Goal: Use online tool/utility: Utilize a website feature to perform a specific function

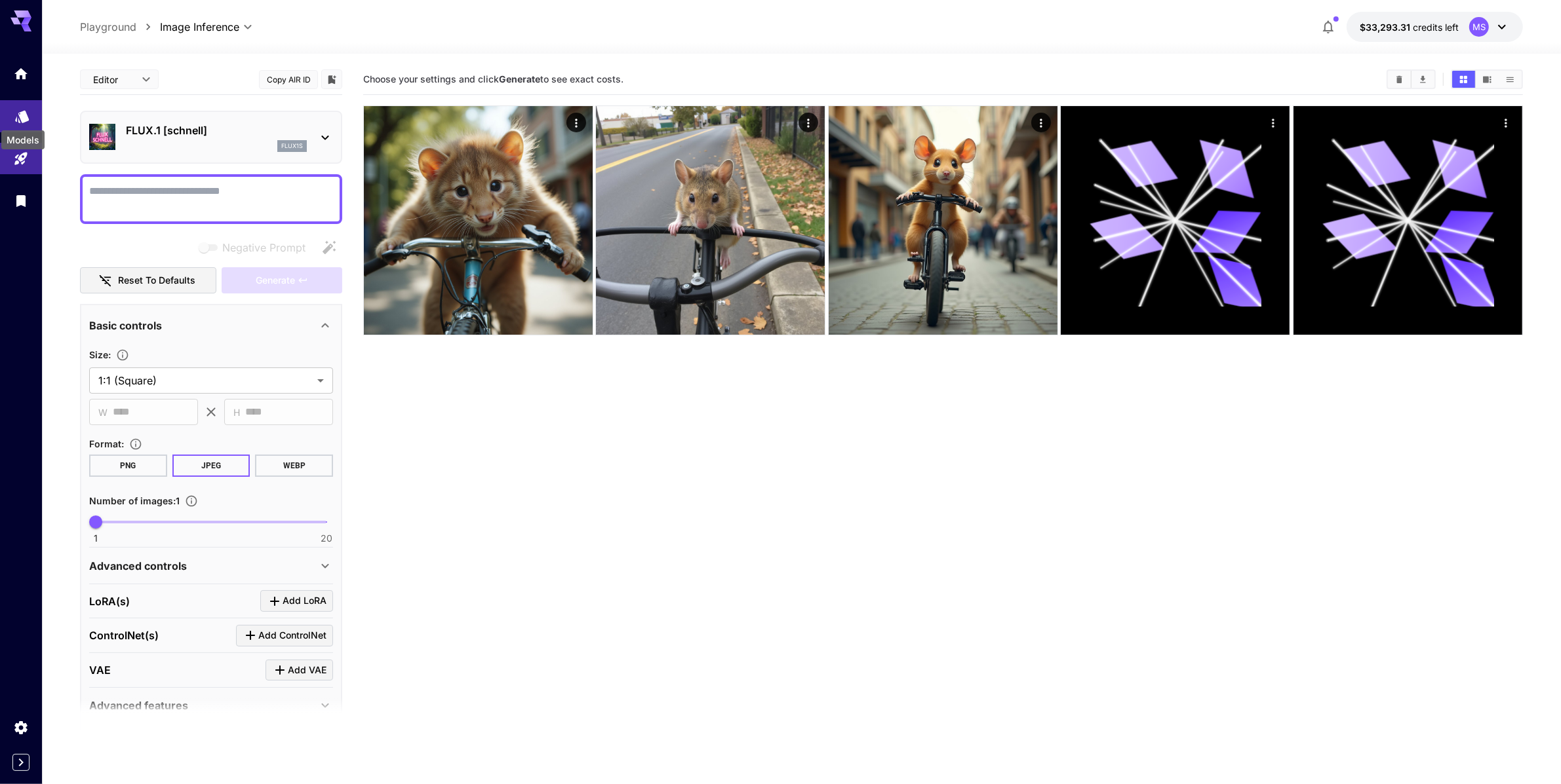
click at [14, 119] on icon "Models" at bounding box center [22, 113] width 16 height 16
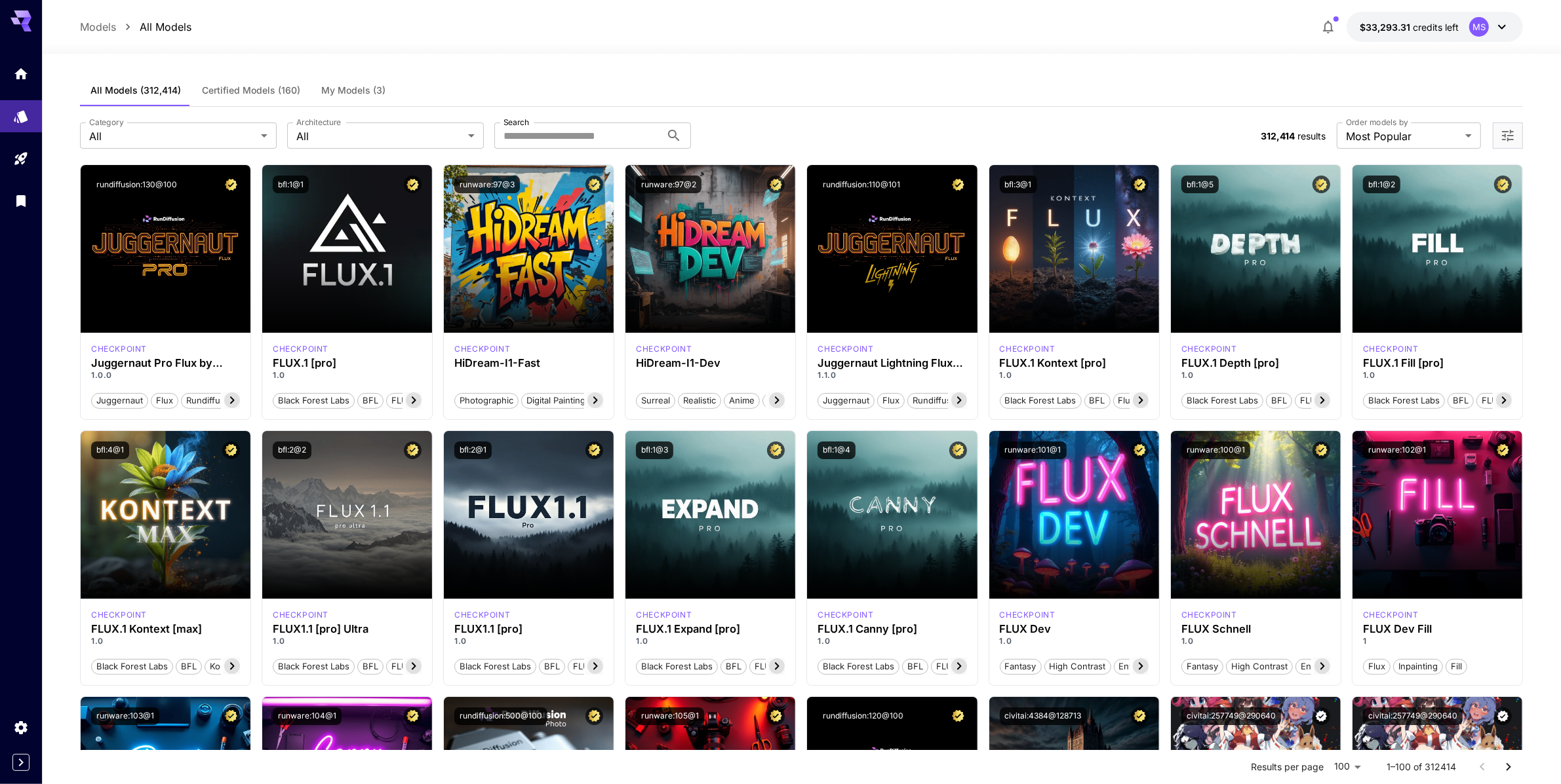
click at [323, 88] on span "My Models (3)" at bounding box center [353, 90] width 64 height 11
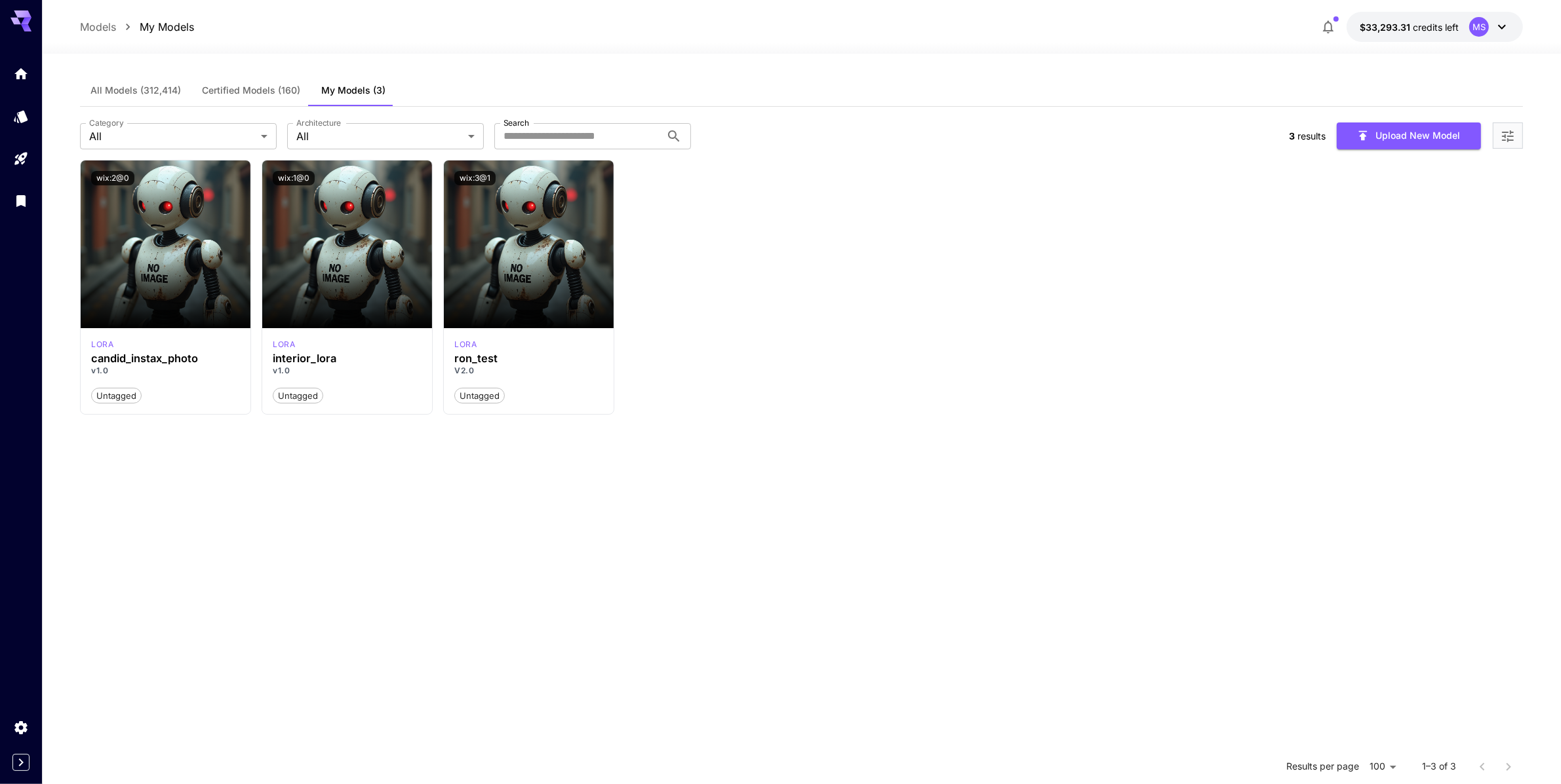
drag, startPoint x: 949, startPoint y: 385, endPoint x: 885, endPoint y: 383, distance: 64.0
click at [949, 385] on div "Launch in Playground wix:2@0 [PERSON_NAME] candid_instax_photo v1.0 Untagged La…" at bounding box center [801, 287] width 1443 height 255
click at [1144, 392] on div "Launch in Playground wix:2@0 [PERSON_NAME] candid_instax_photo v1.0 Untagged La…" at bounding box center [801, 287] width 1443 height 255
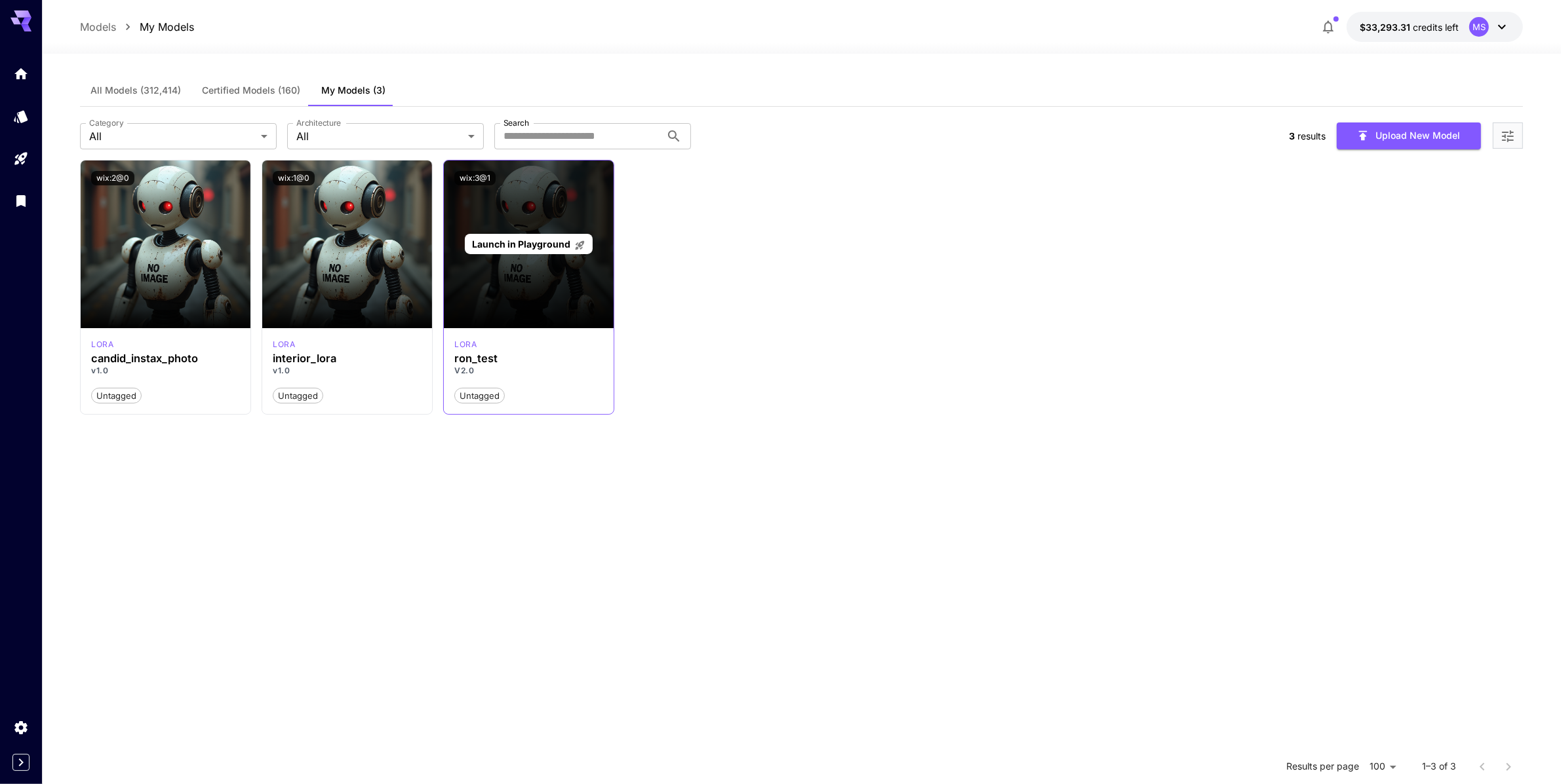
click at [509, 293] on div "Launch in Playground" at bounding box center [528, 244] width 170 height 168
click at [564, 246] on span "Launch in Playground" at bounding box center [521, 244] width 98 height 11
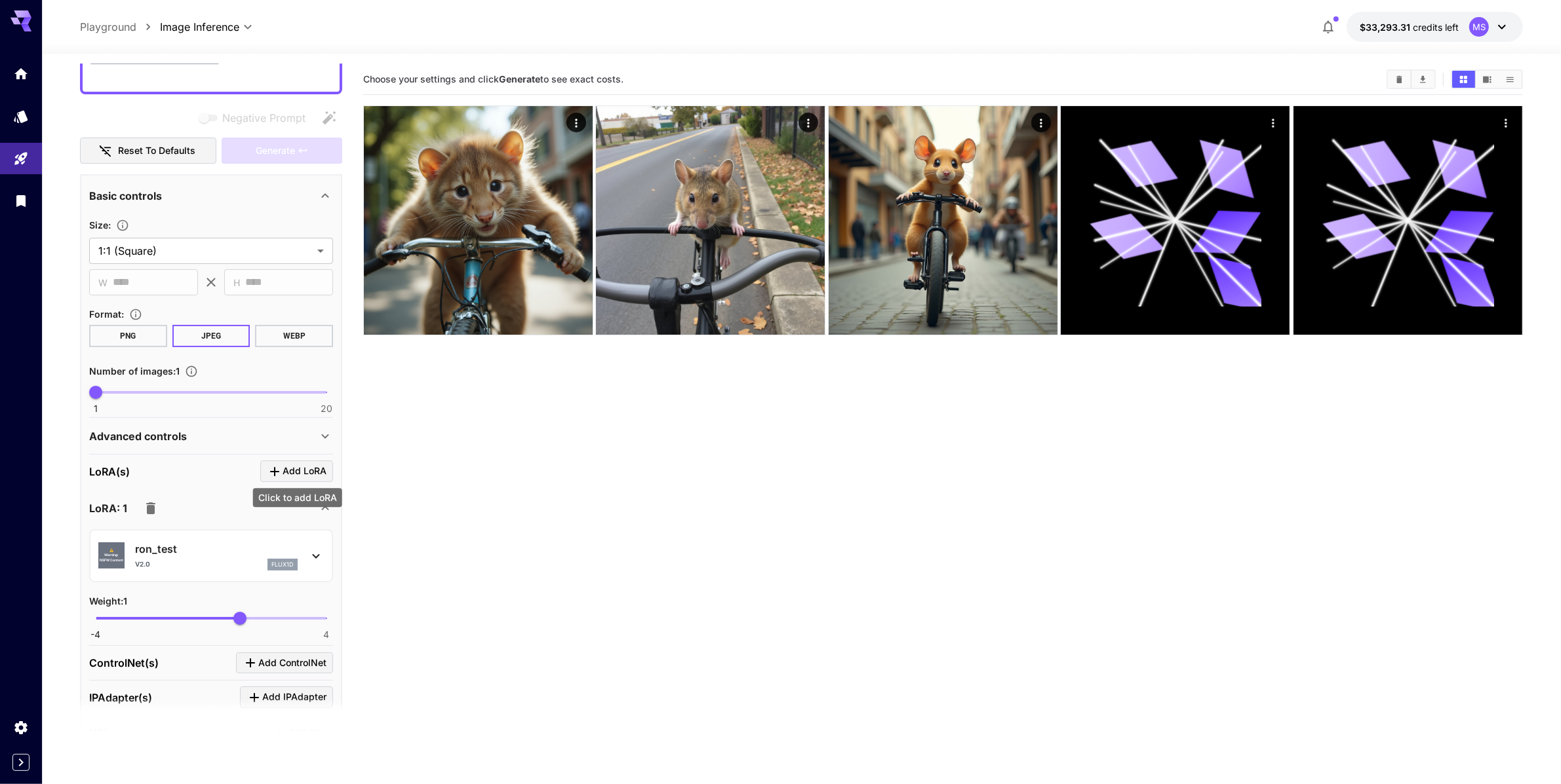
scroll to position [21, 0]
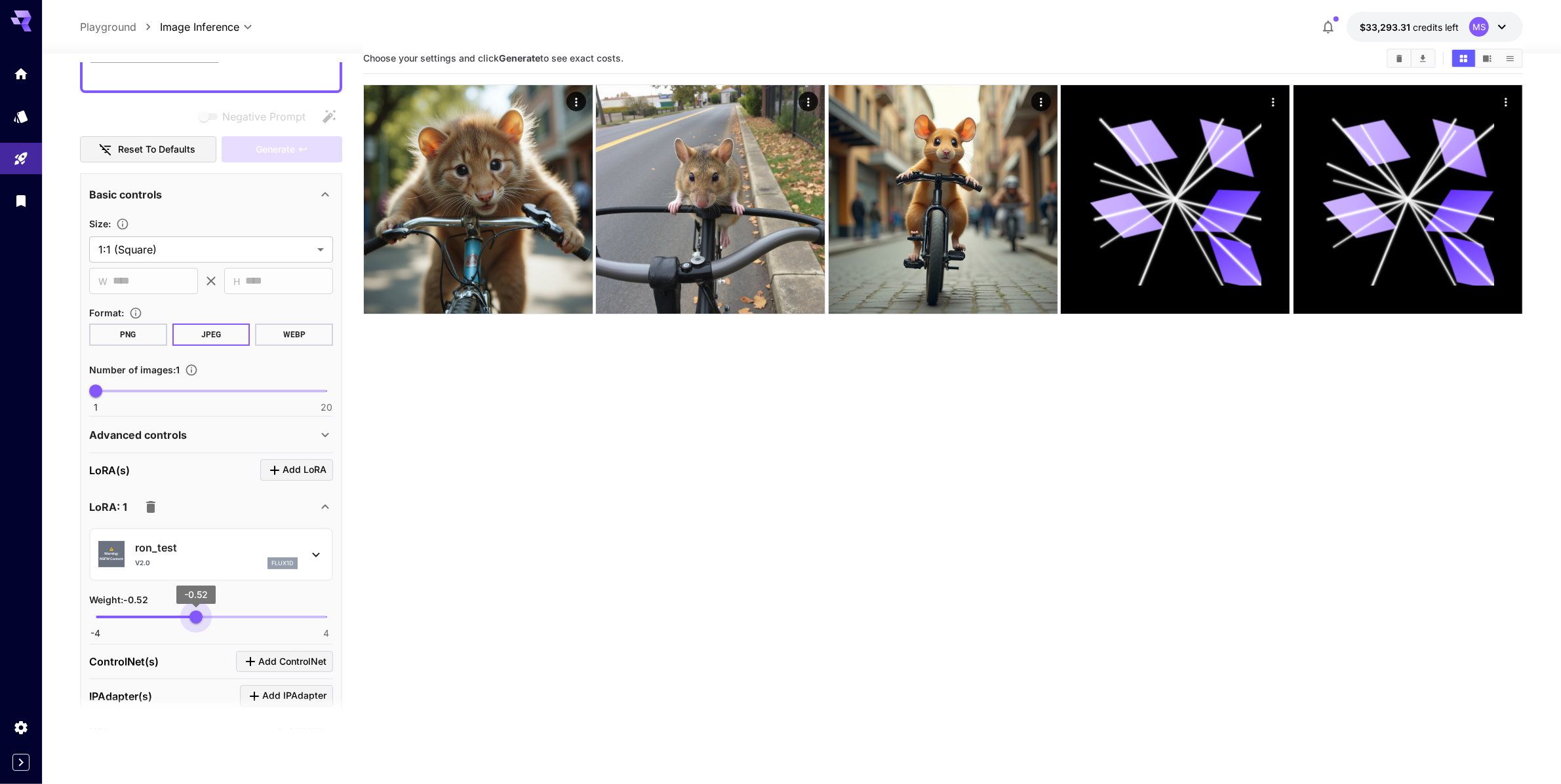
type input "*****"
drag, startPoint x: 248, startPoint y: 612, endPoint x: 189, endPoint y: 611, distance: 59.0
click at [190, 611] on span "-0.52" at bounding box center [196, 617] width 13 height 13
click at [197, 544] on p "ron_test" at bounding box center [216, 548] width 163 height 16
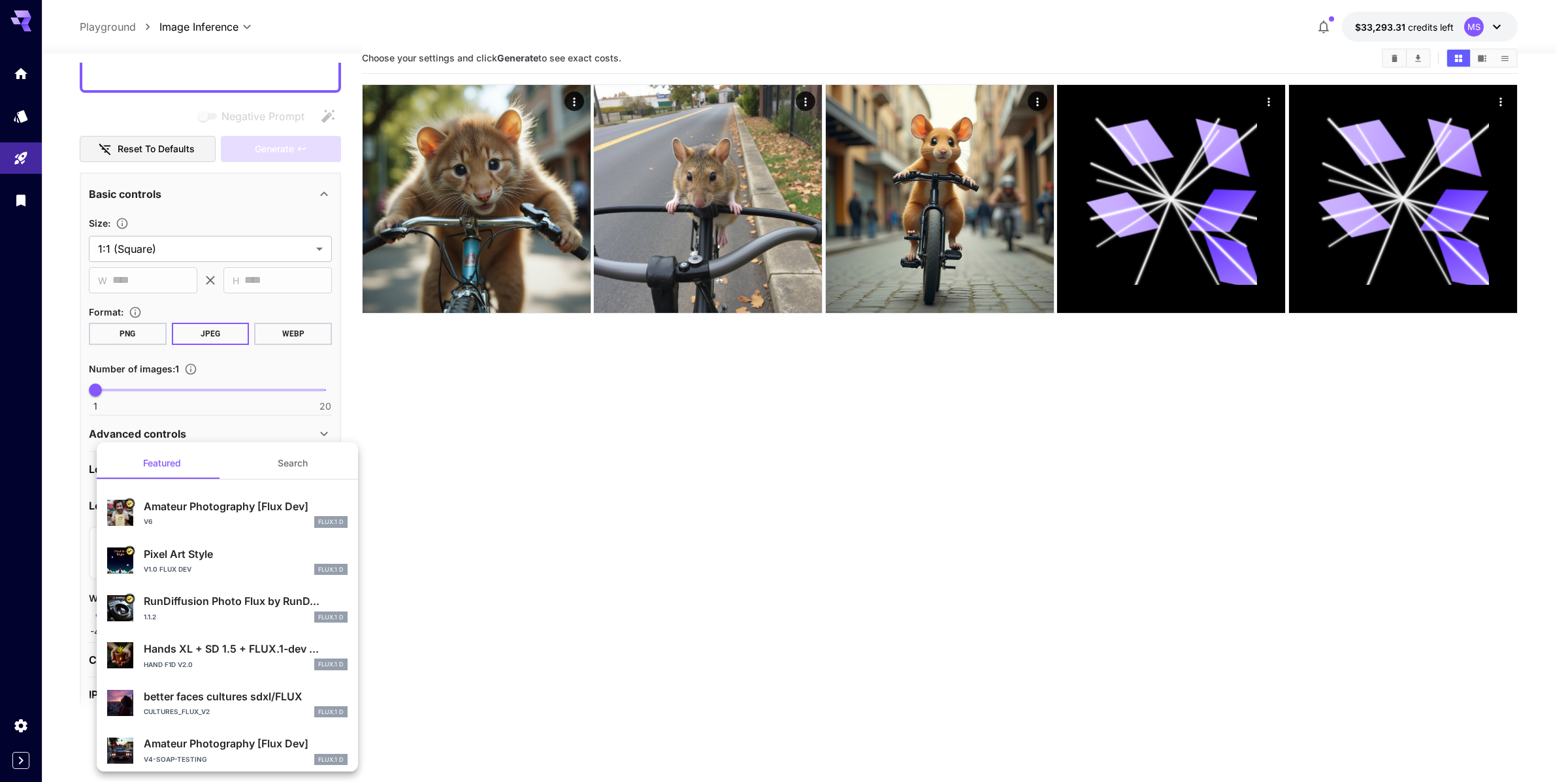
click at [904, 530] on div at bounding box center [784, 391] width 1568 height 782
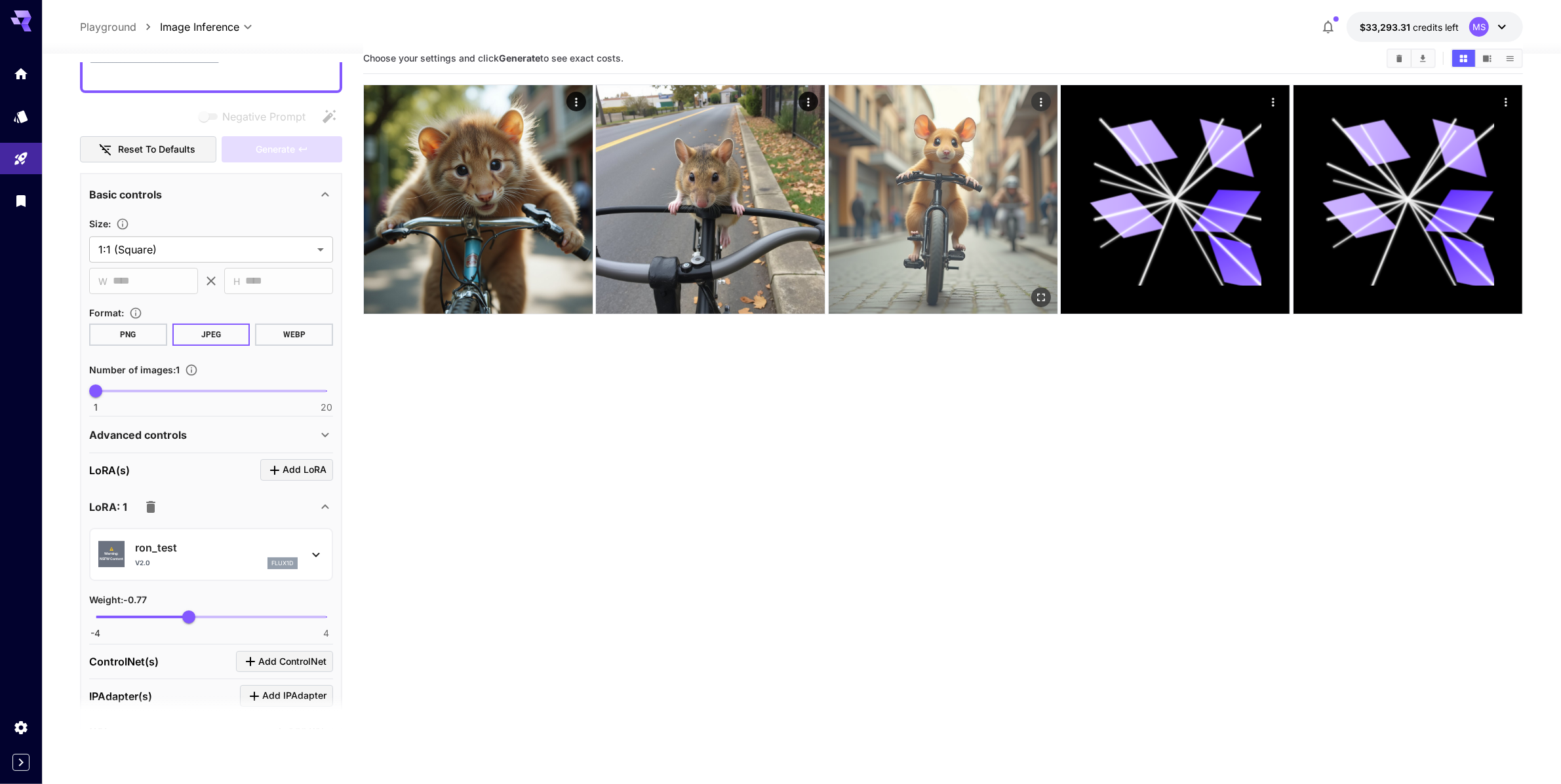
scroll to position [0, 0]
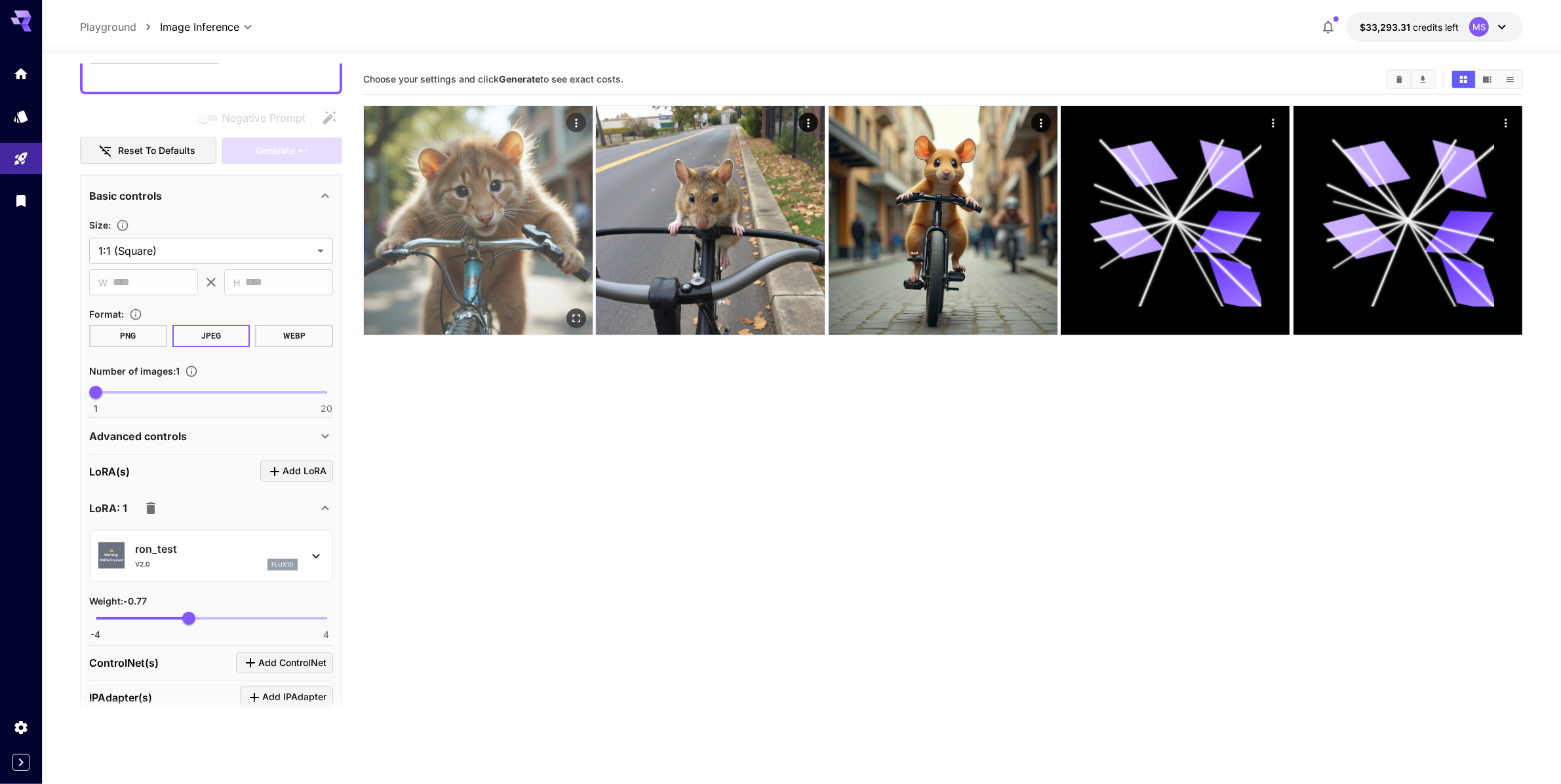
click at [512, 220] on img at bounding box center [478, 220] width 229 height 229
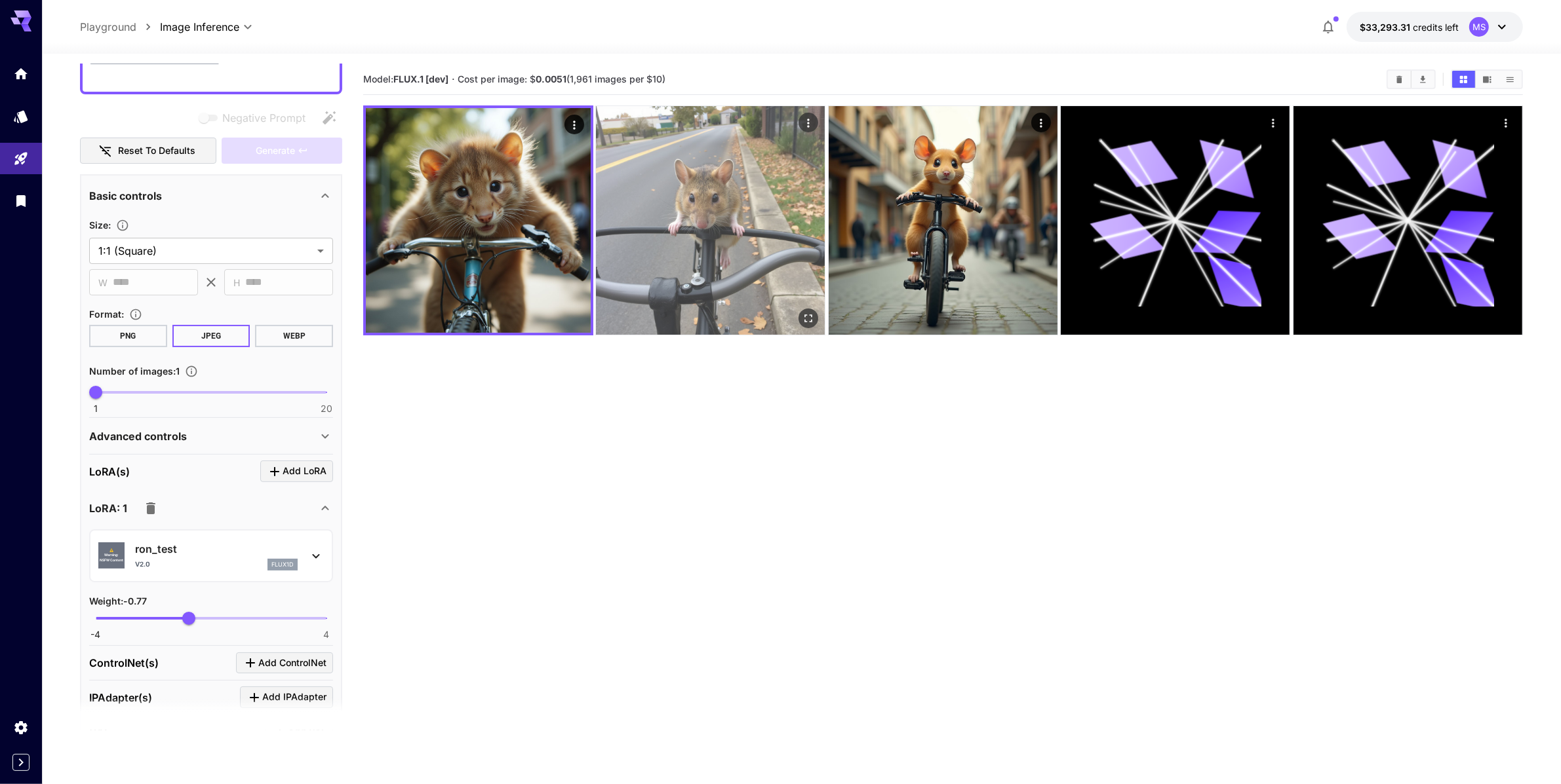
click at [646, 234] on img at bounding box center [711, 220] width 229 height 229
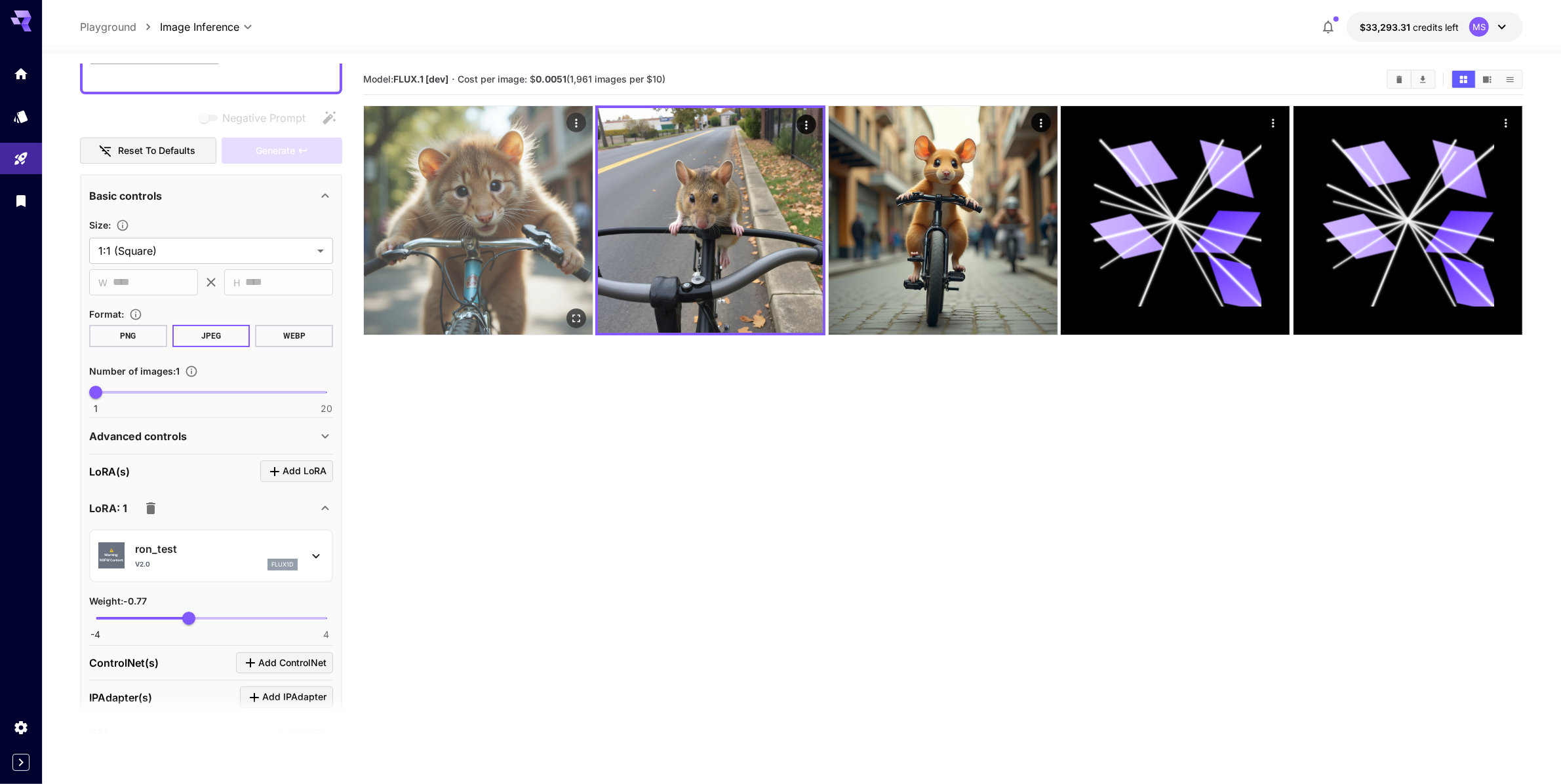
click at [493, 229] on img at bounding box center [478, 220] width 229 height 229
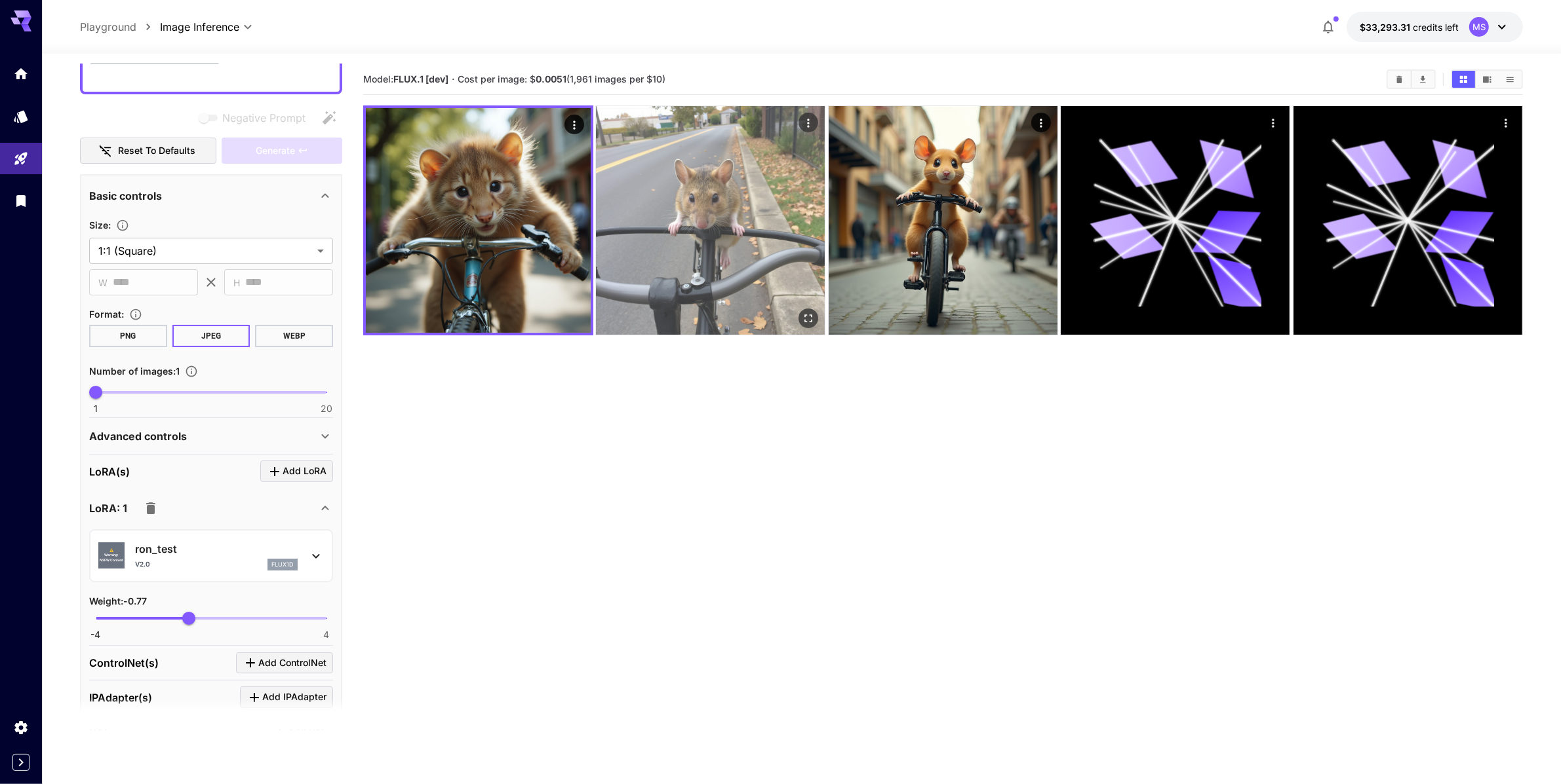
click at [764, 291] on img at bounding box center [711, 220] width 229 height 229
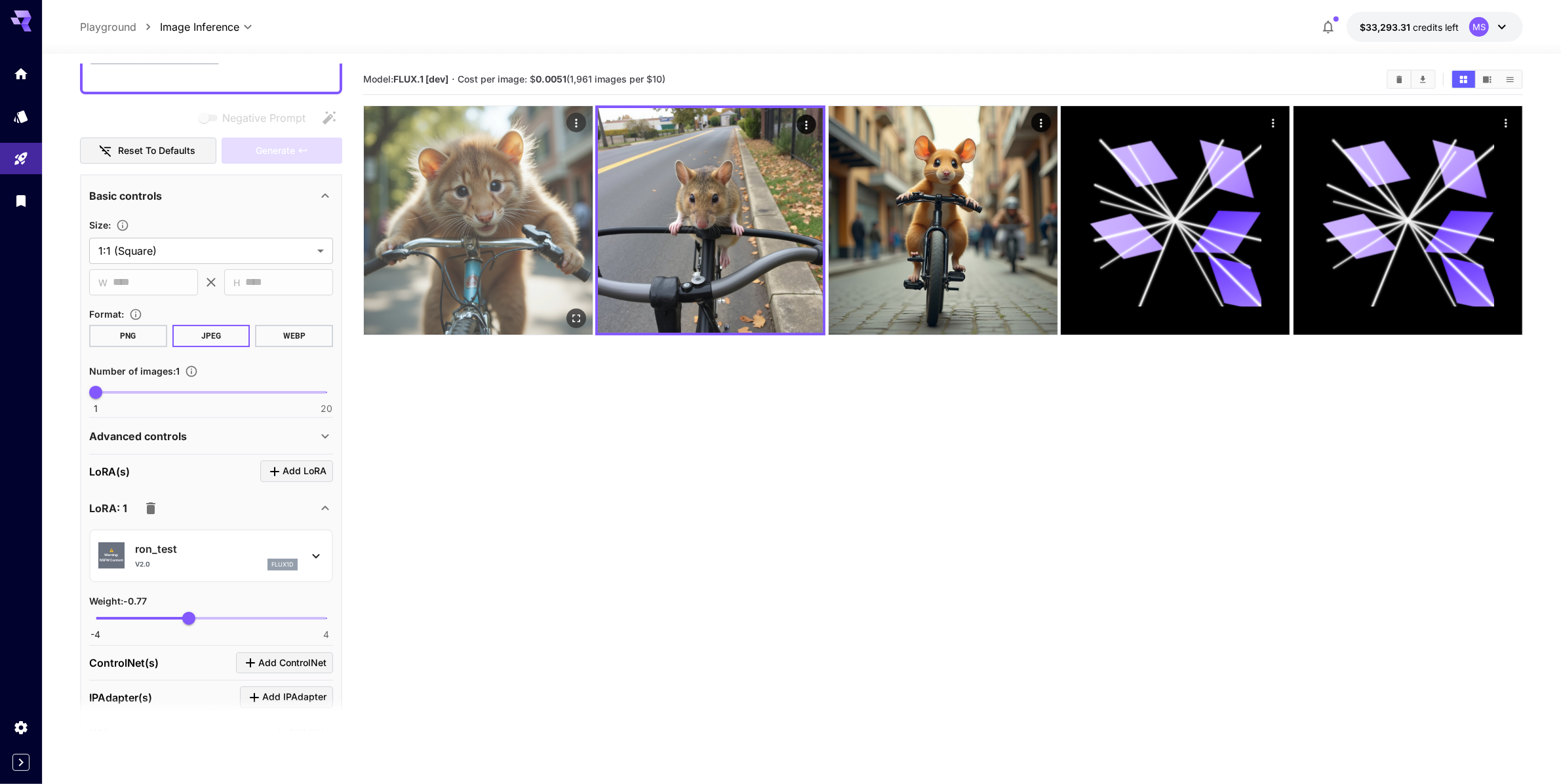
click at [529, 229] on img at bounding box center [478, 220] width 229 height 229
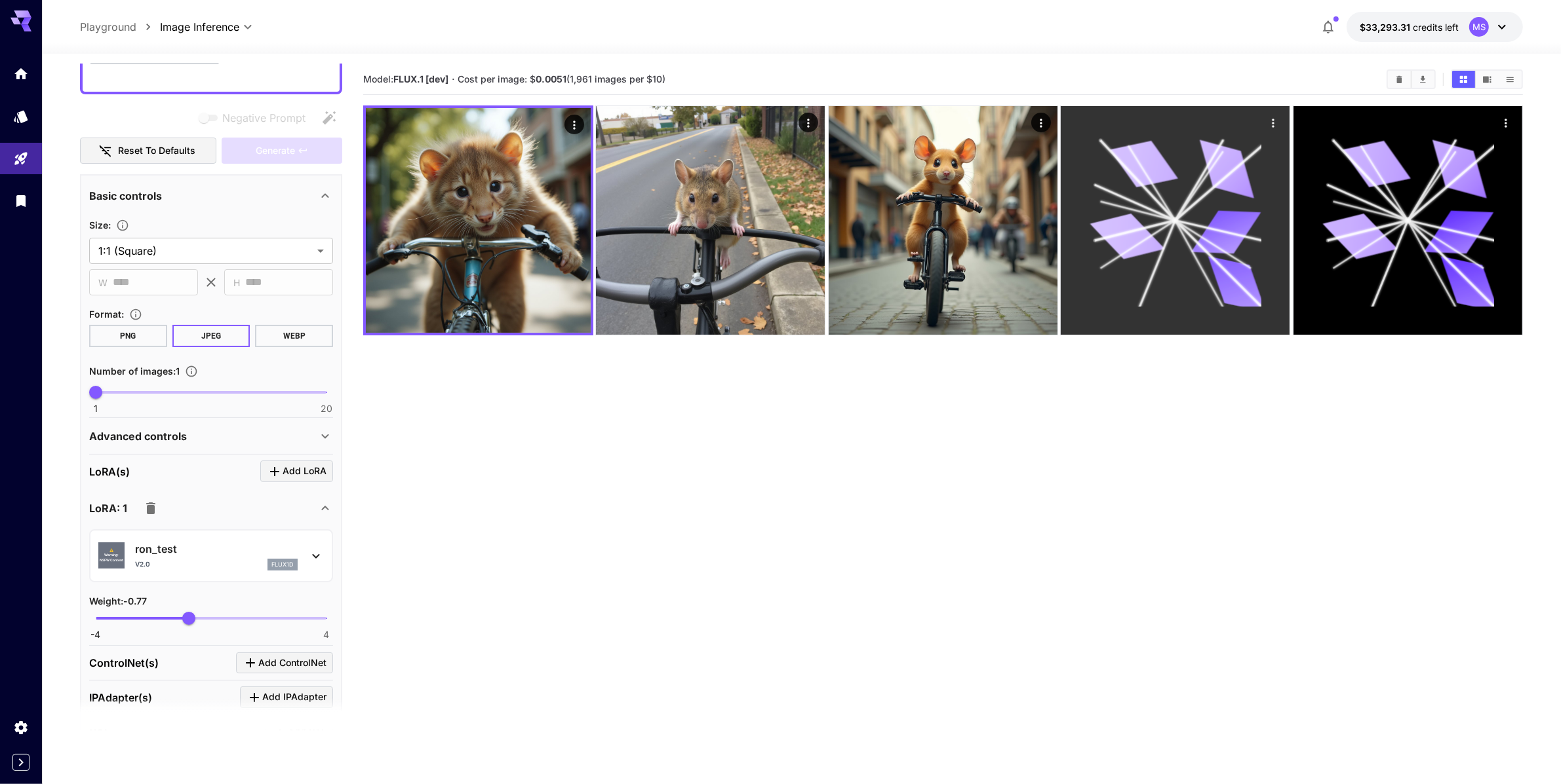
click at [1173, 272] on icon at bounding box center [1176, 221] width 172 height 172
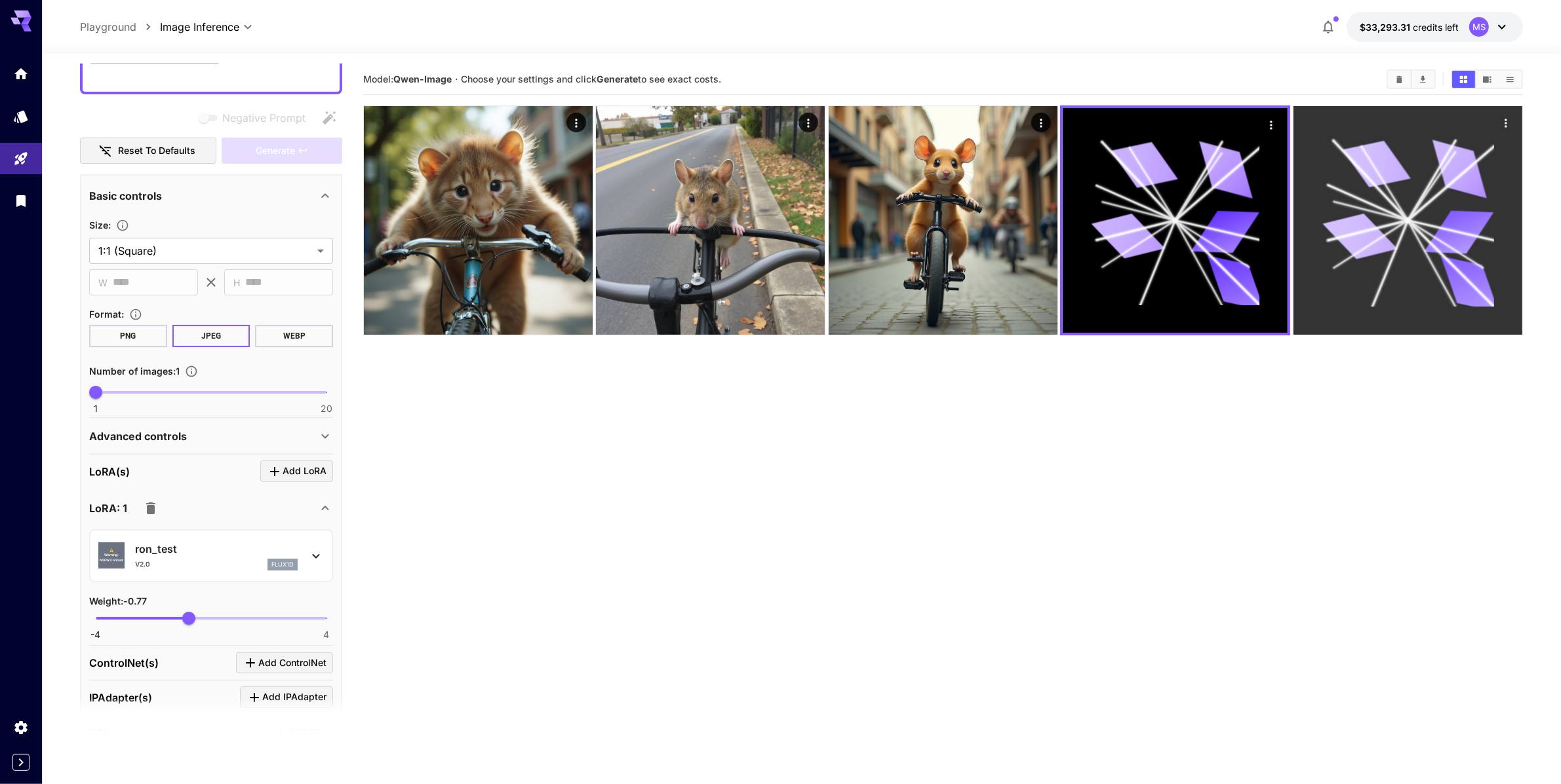
click at [1401, 277] on icon at bounding box center [1408, 221] width 172 height 172
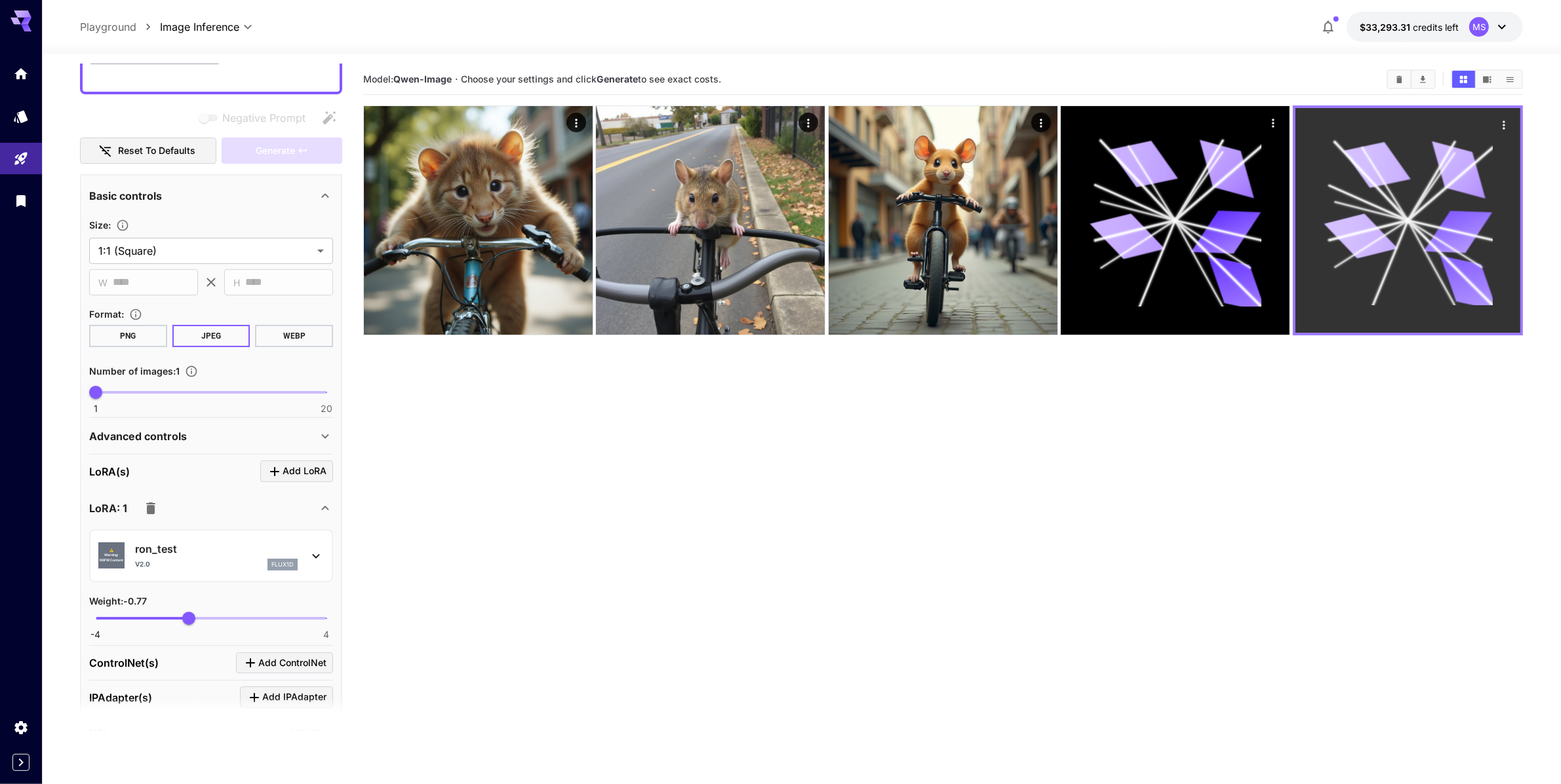
click at [1504, 126] on icon "Actions" at bounding box center [1504, 125] width 13 height 13
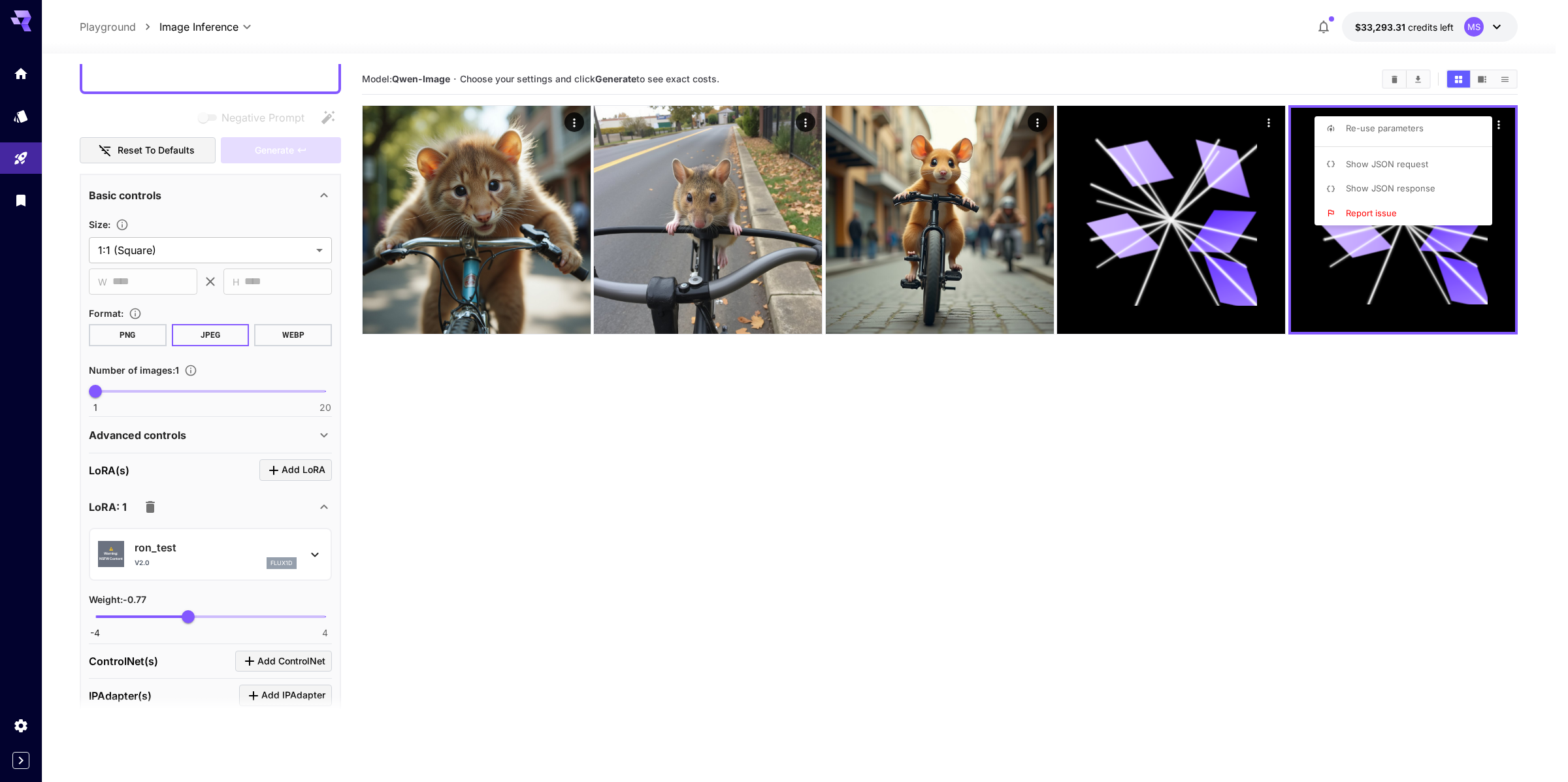
click at [1434, 532] on div at bounding box center [784, 391] width 1568 height 782
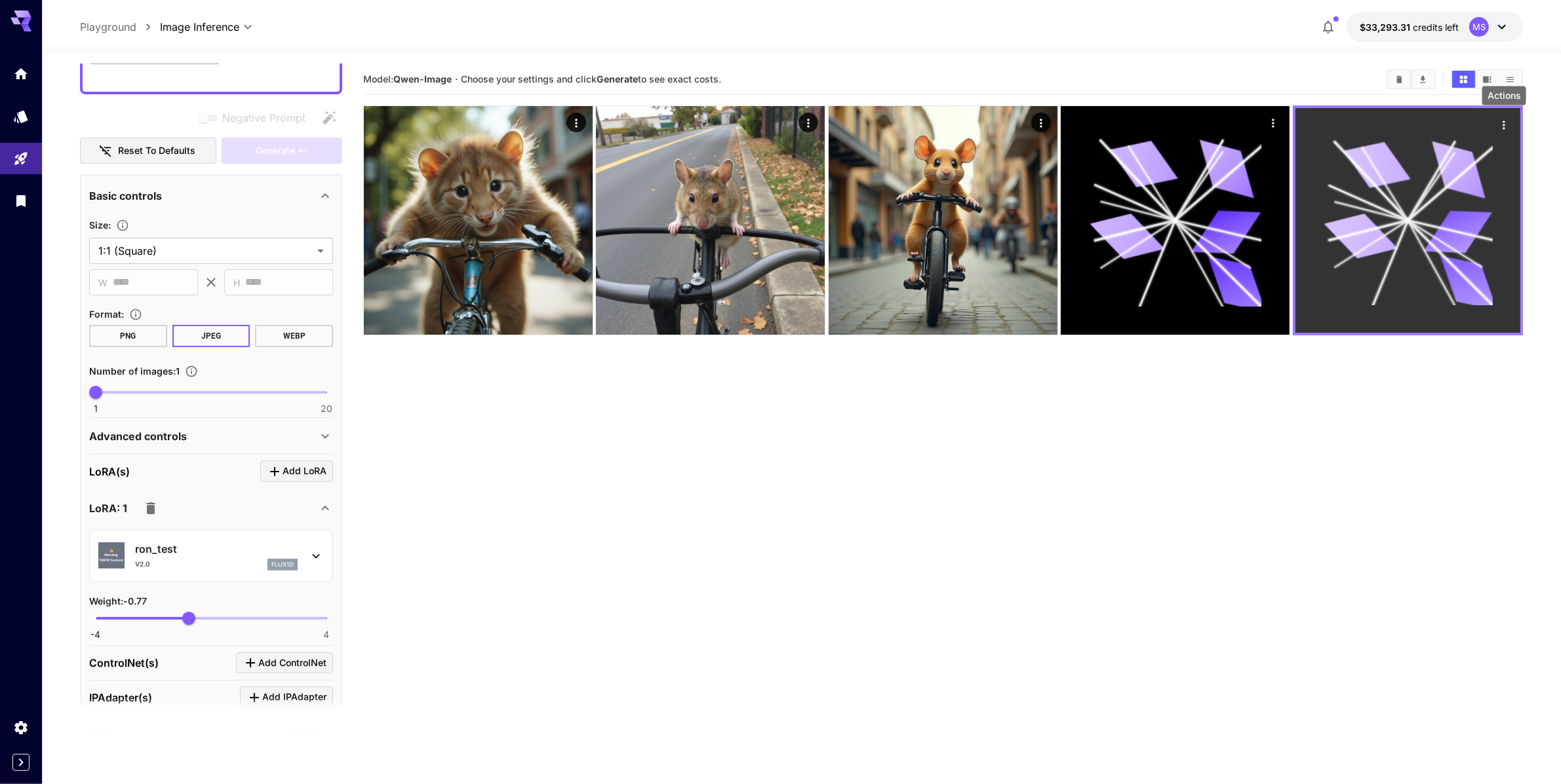
click at [1509, 115] on button "Actions" at bounding box center [1504, 125] width 19 height 19
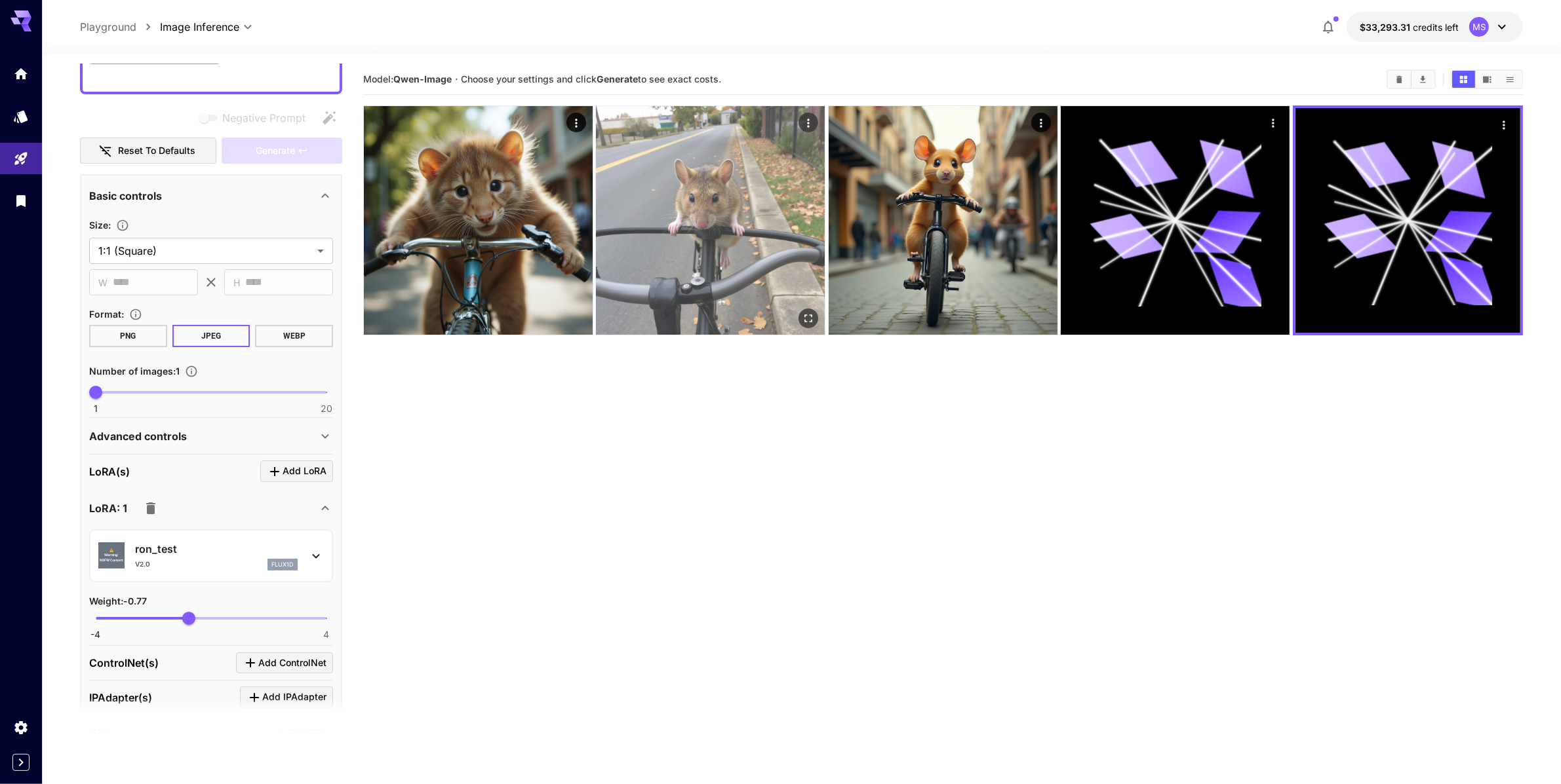
click at [746, 214] on img at bounding box center [711, 220] width 229 height 229
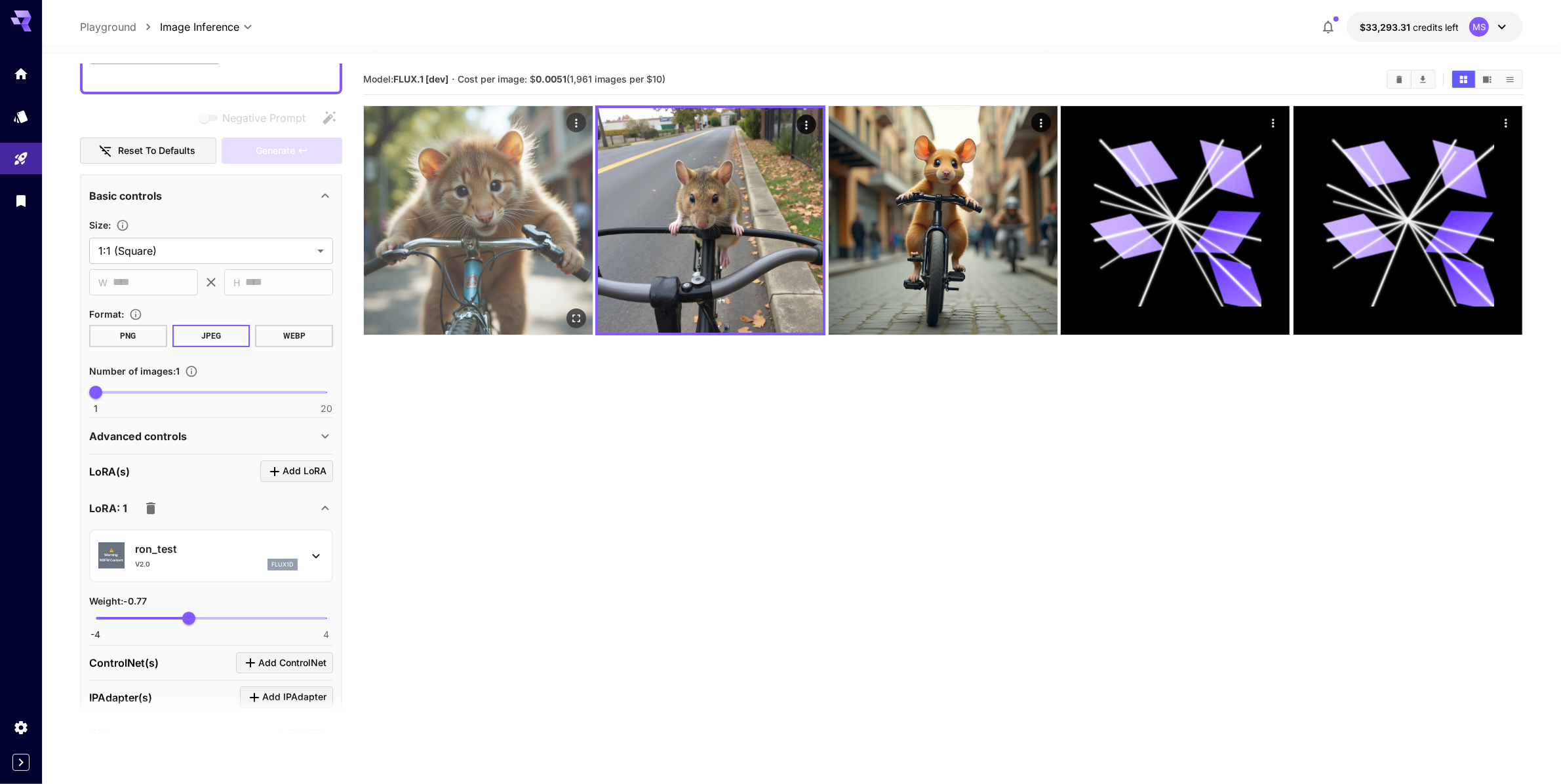
click at [537, 213] on img at bounding box center [478, 220] width 229 height 229
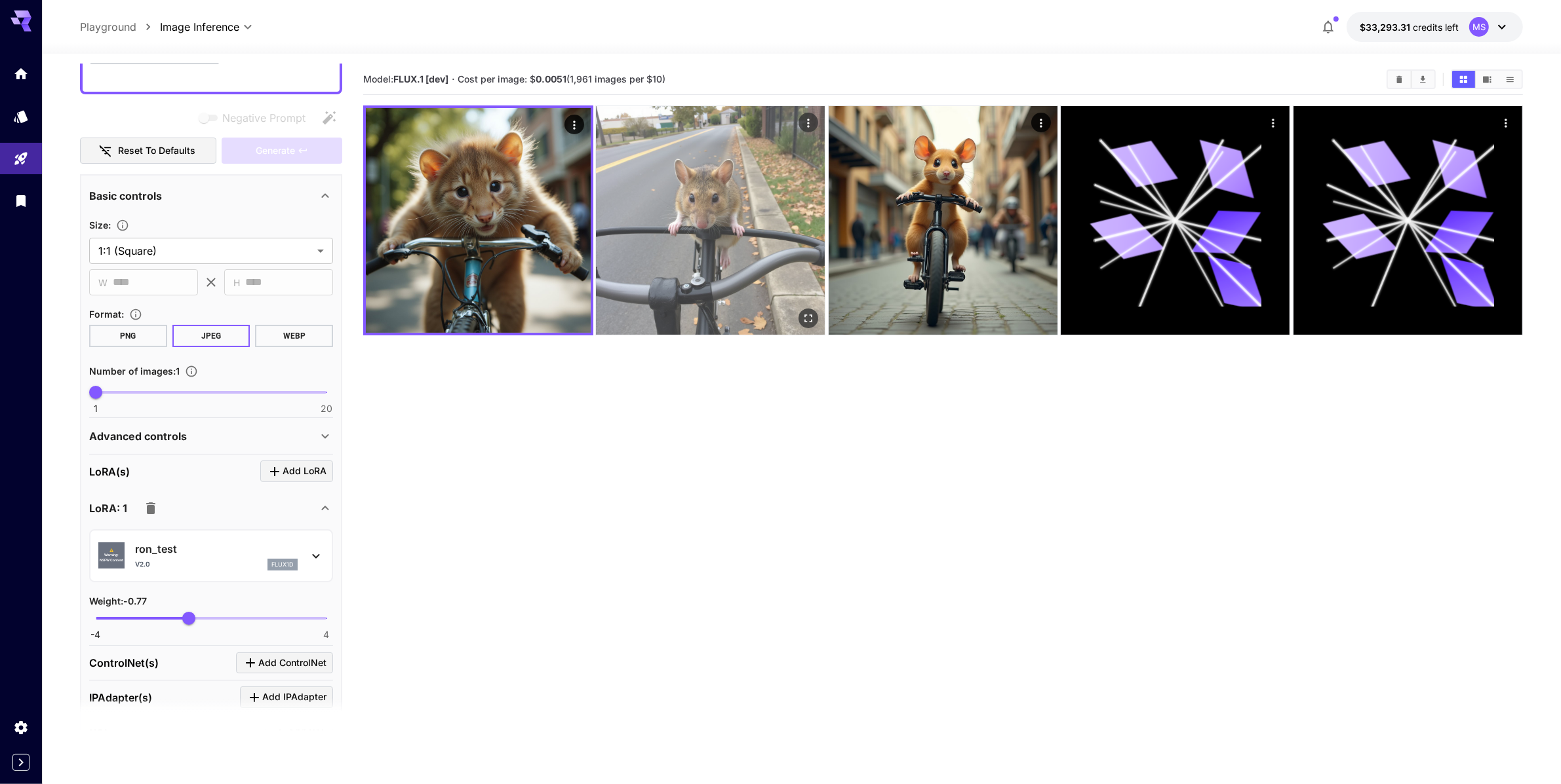
drag, startPoint x: 756, startPoint y: 226, endPoint x: 770, endPoint y: 227, distance: 14.0
click at [757, 226] on img at bounding box center [711, 220] width 229 height 229
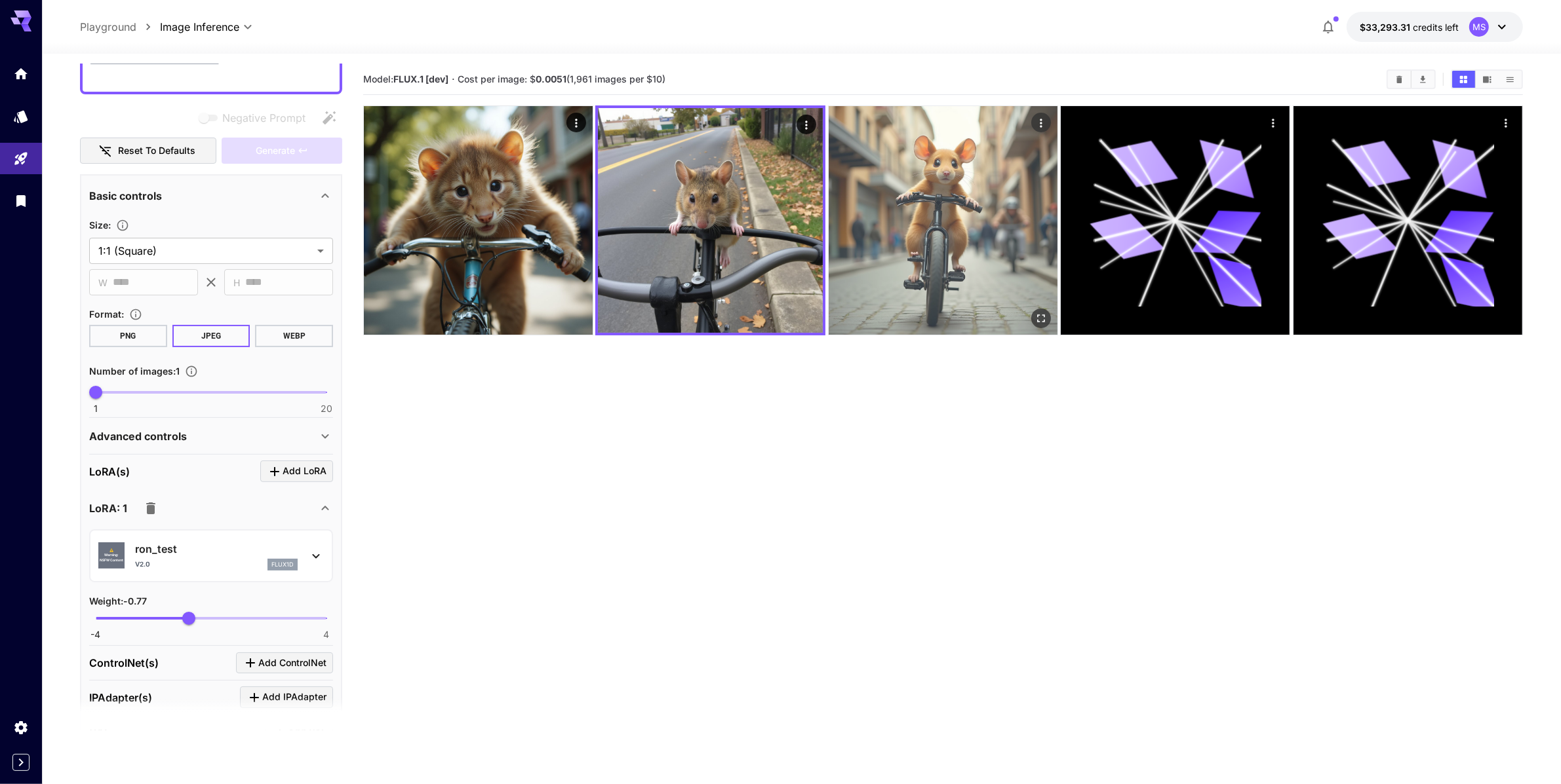
click at [924, 230] on img at bounding box center [943, 220] width 229 height 229
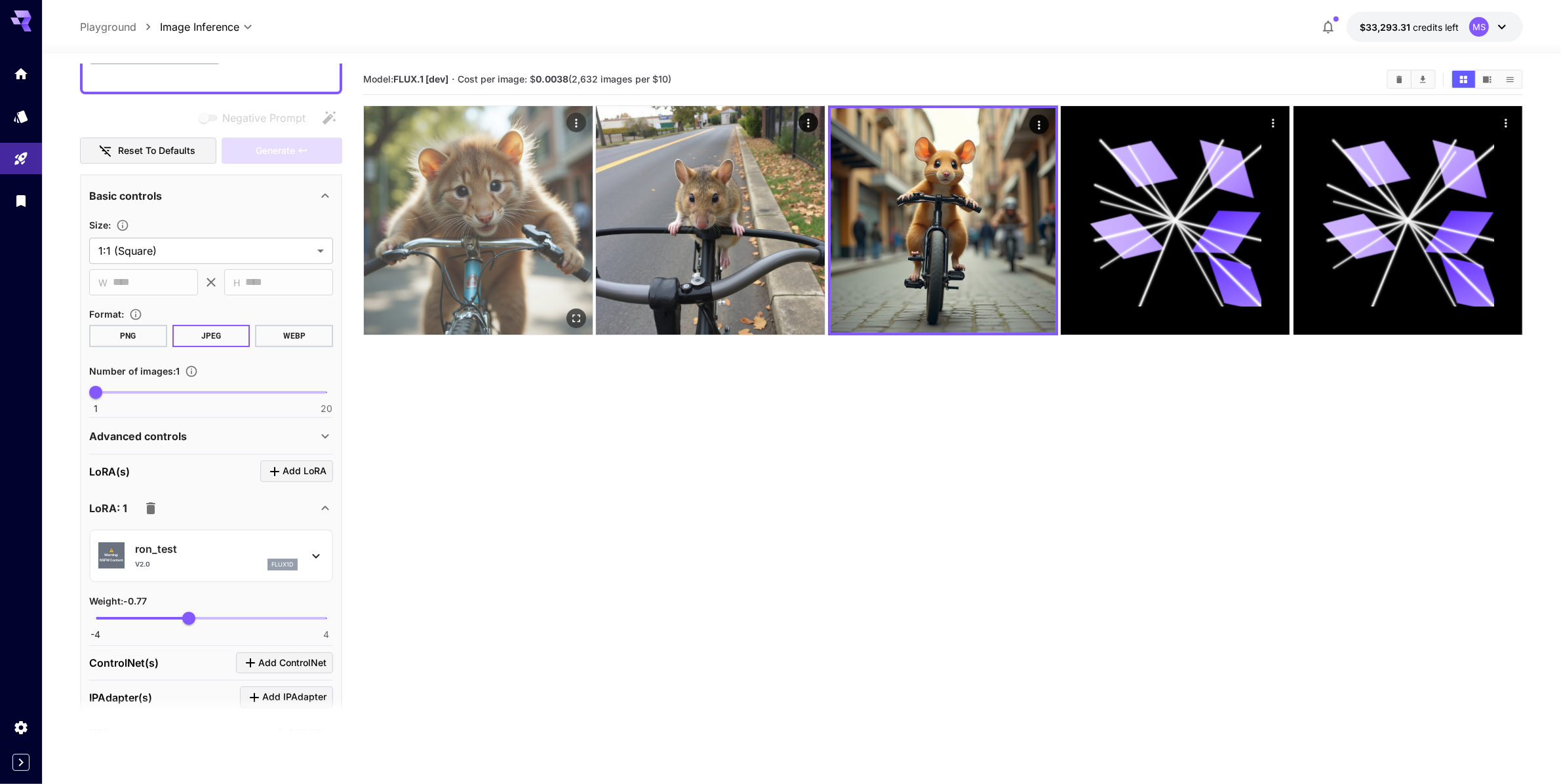
click at [440, 241] on img at bounding box center [478, 220] width 229 height 229
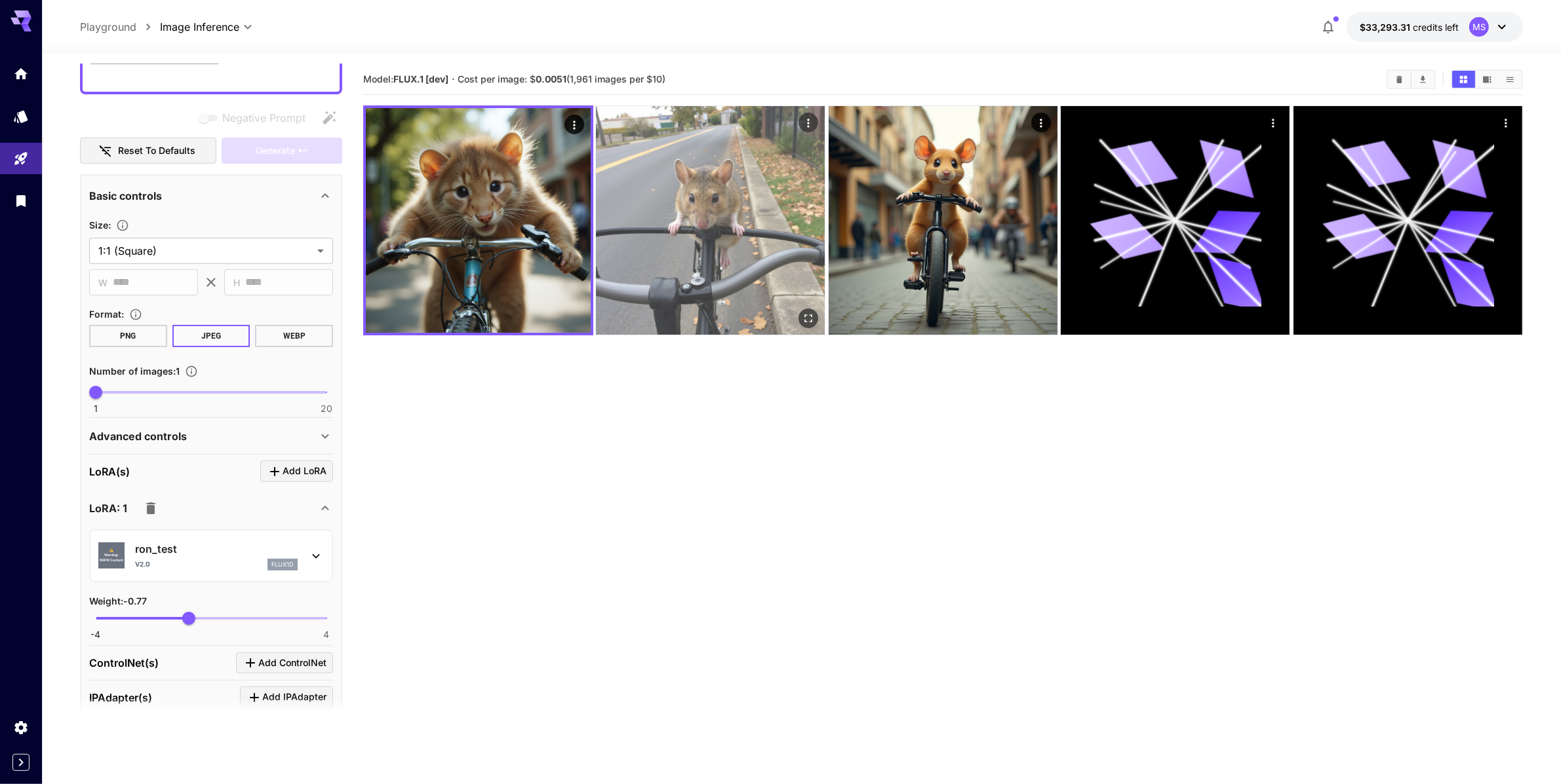
click at [688, 239] on img at bounding box center [711, 220] width 229 height 229
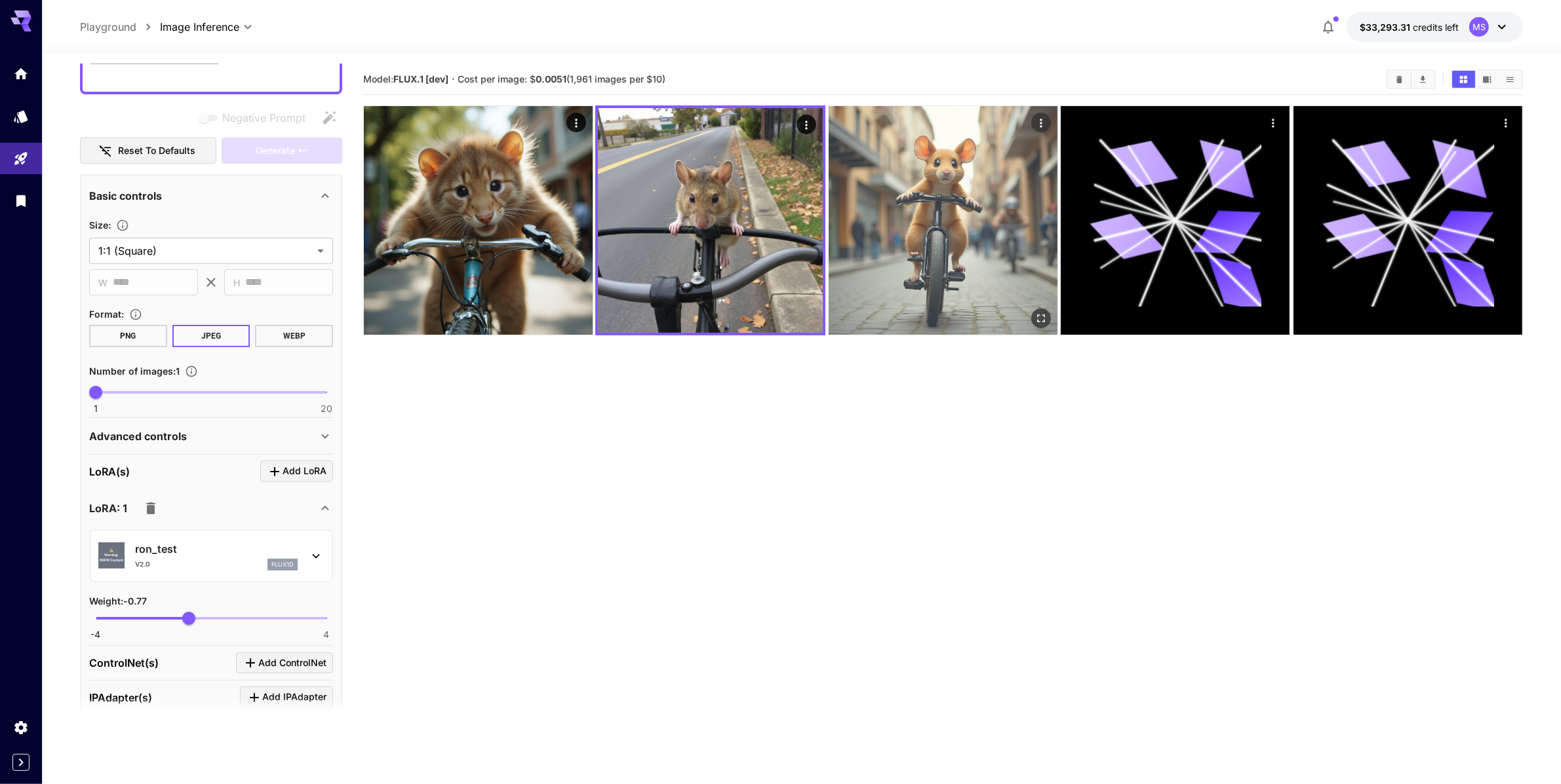
click at [878, 225] on img at bounding box center [943, 220] width 229 height 229
